Goal: Browse casually

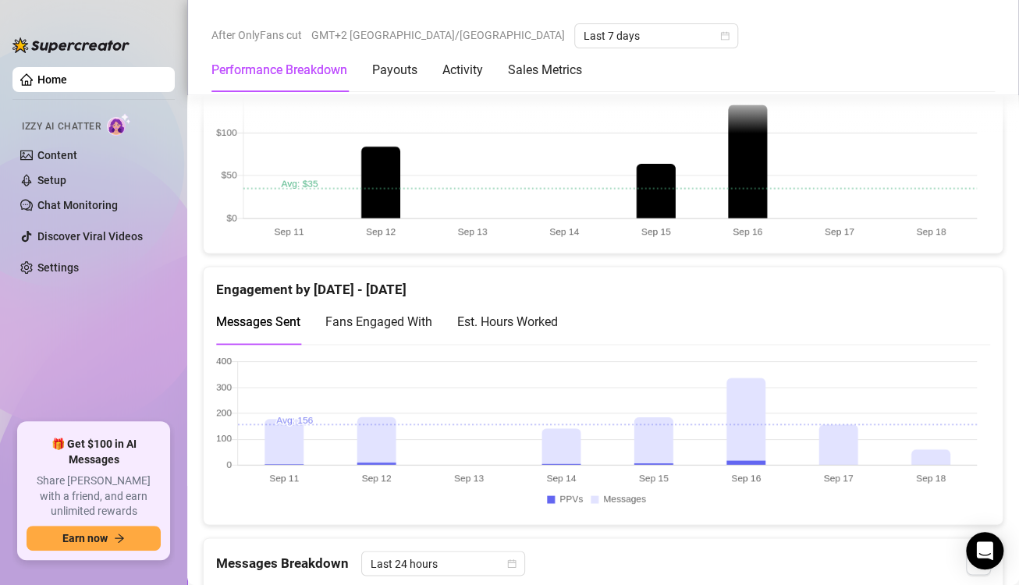
scroll to position [937, 0]
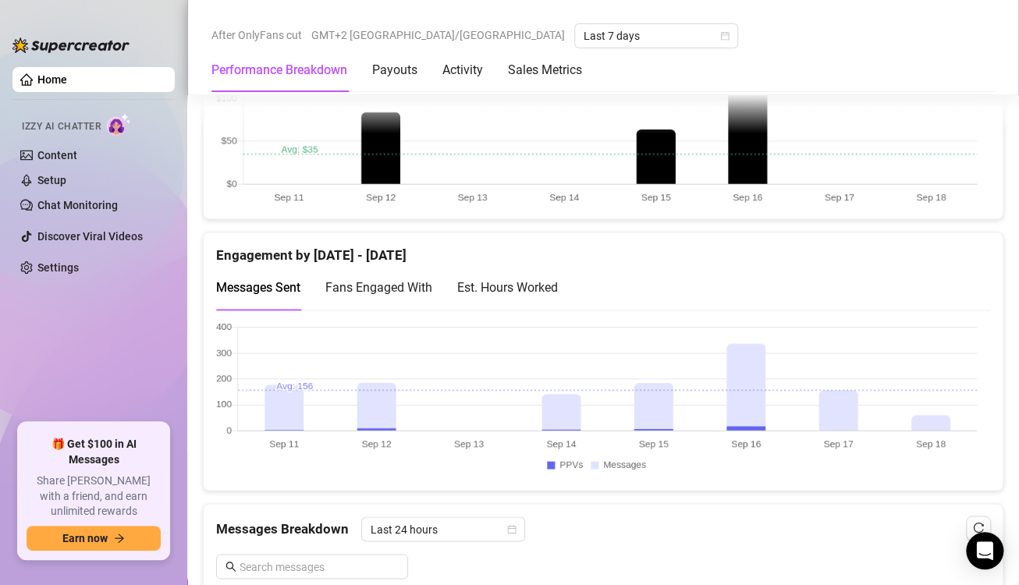
click at [936, 435] on canvas at bounding box center [596, 400] width 761 height 156
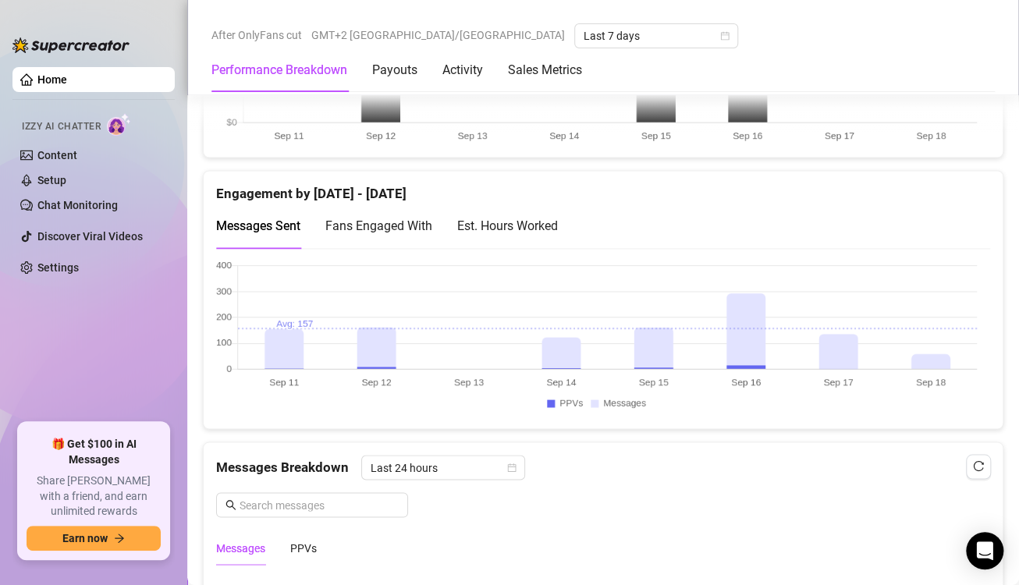
scroll to position [1015, 0]
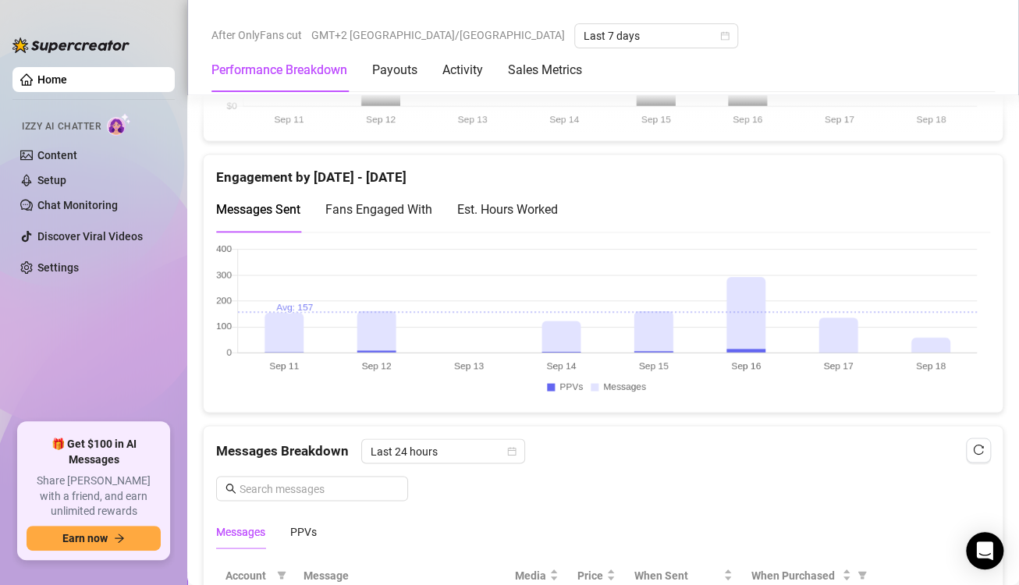
click at [936, 344] on canvas at bounding box center [596, 322] width 761 height 156
click at [917, 341] on canvas at bounding box center [596, 322] width 761 height 156
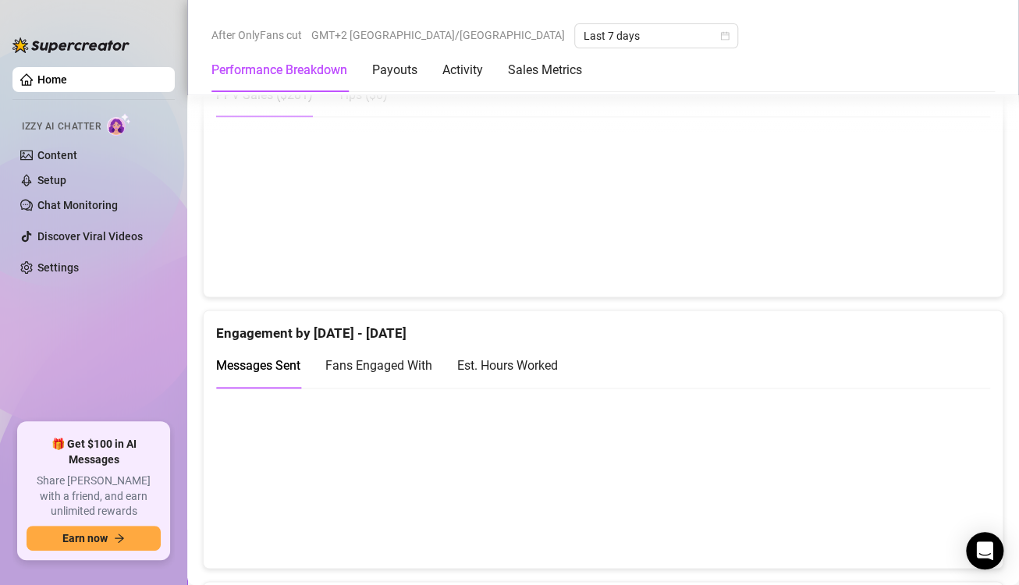
scroll to position [1093, 0]
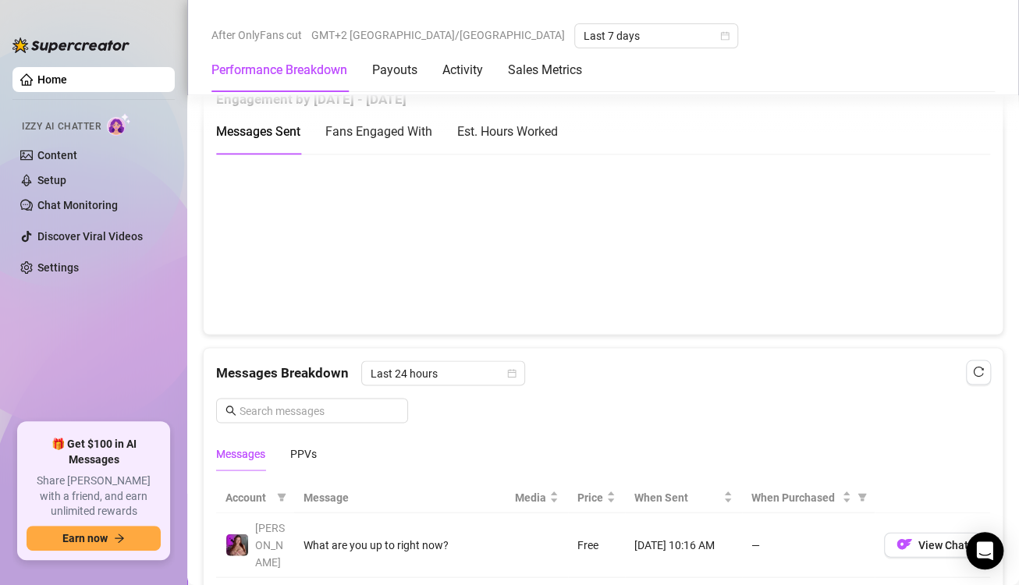
click at [937, 243] on canvas at bounding box center [596, 243] width 761 height 156
click at [925, 266] on canvas at bounding box center [596, 243] width 761 height 156
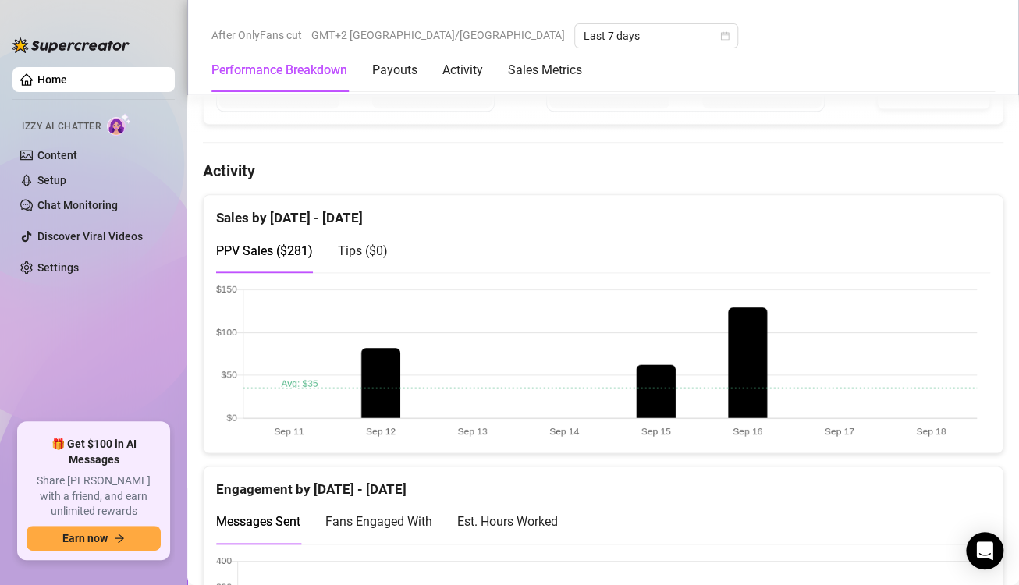
scroll to position [859, 0]
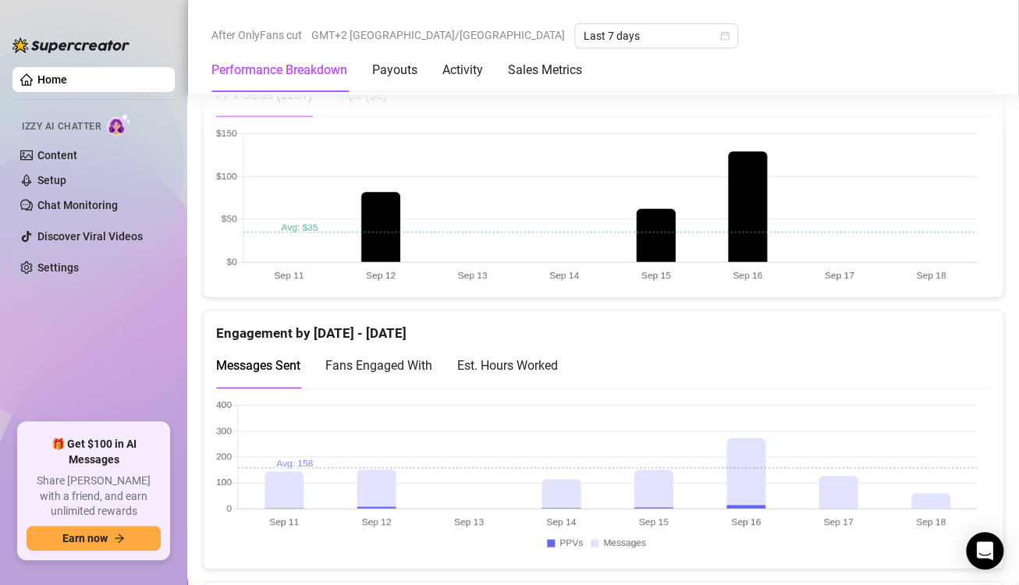
click at [916, 486] on canvas at bounding box center [596, 478] width 761 height 156
